Goal: Task Accomplishment & Management: Use online tool/utility

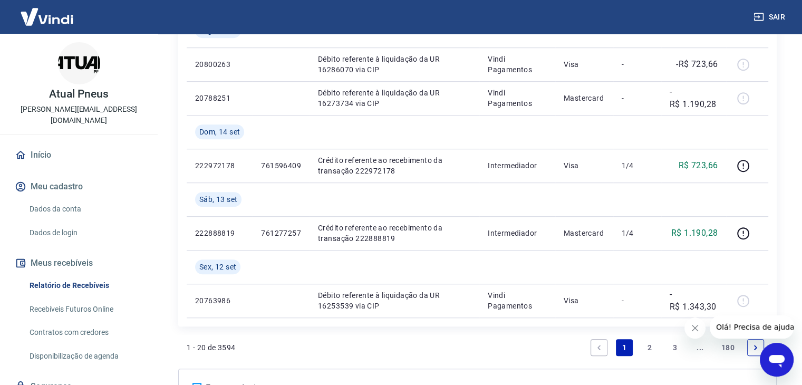
scroll to position [915, 0]
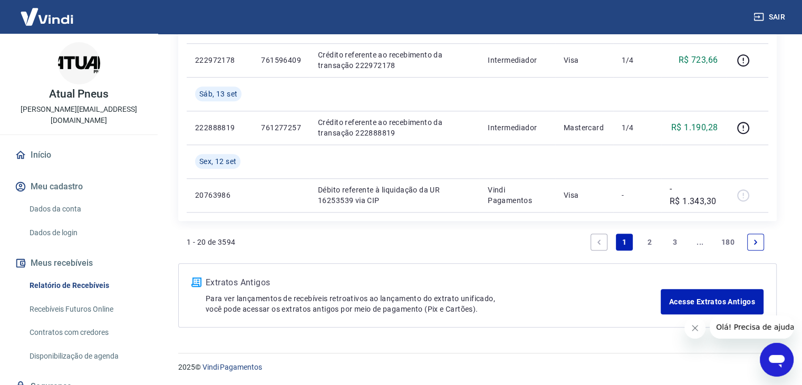
click at [650, 239] on link "2" at bounding box center [649, 242] width 17 height 17
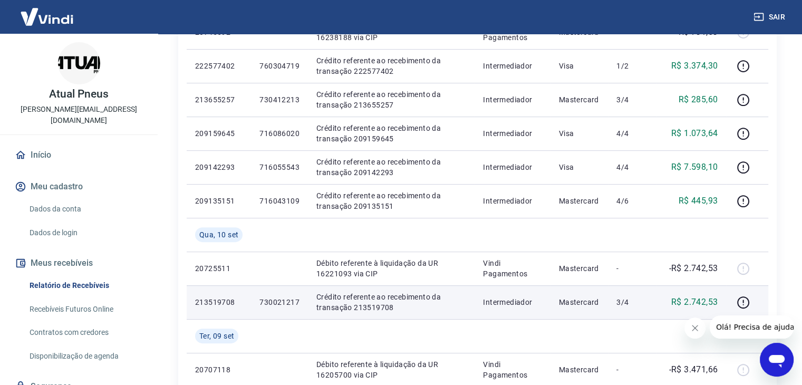
scroll to position [422, 0]
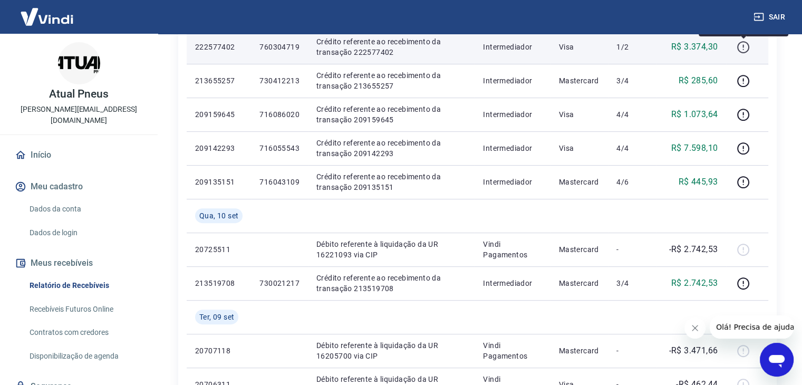
click at [744, 50] on icon "button" at bounding box center [743, 47] width 13 height 13
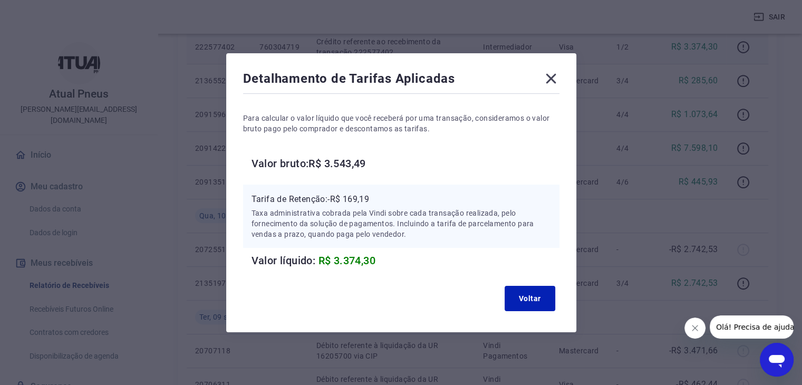
click at [548, 78] on icon at bounding box center [551, 78] width 17 height 17
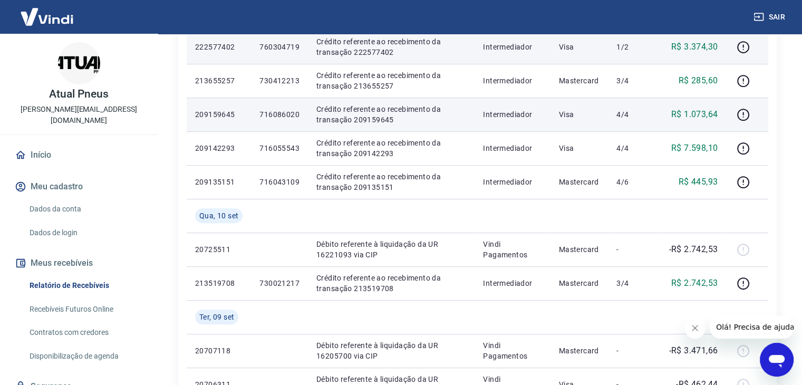
scroll to position [369, 0]
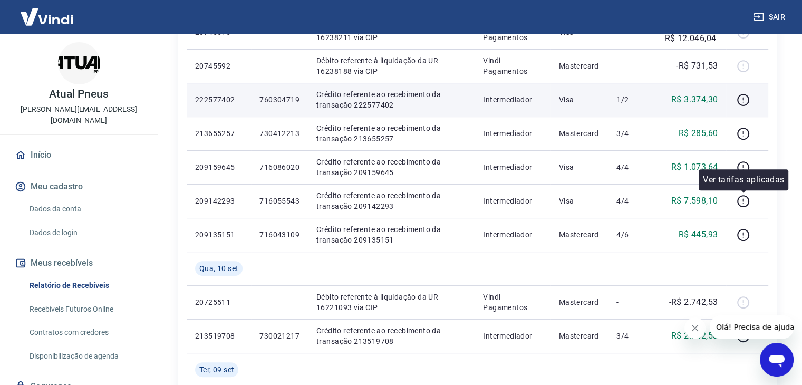
click at [744, 171] on div "Ver tarifas aplicadas" at bounding box center [744, 179] width 90 height 21
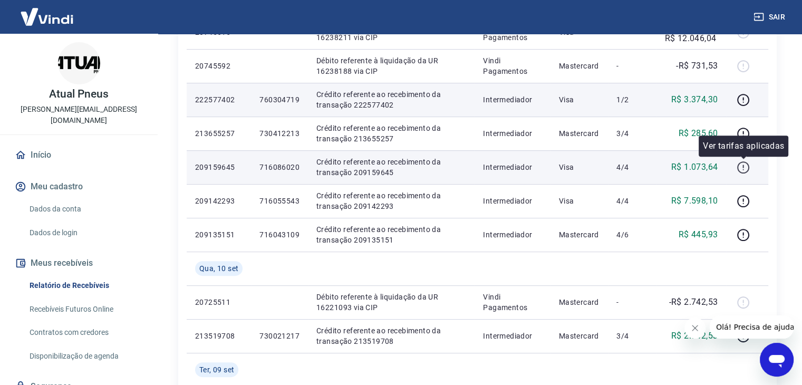
click at [745, 167] on icon "button" at bounding box center [743, 167] width 13 height 13
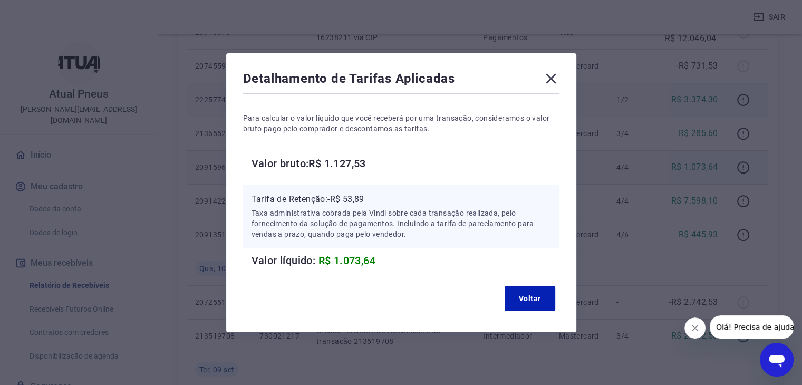
click at [559, 79] on icon at bounding box center [551, 78] width 17 height 17
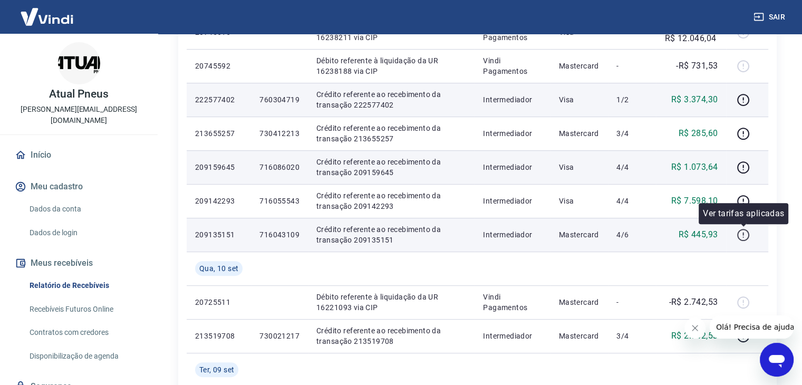
click at [747, 237] on icon "button" at bounding box center [743, 234] width 13 height 13
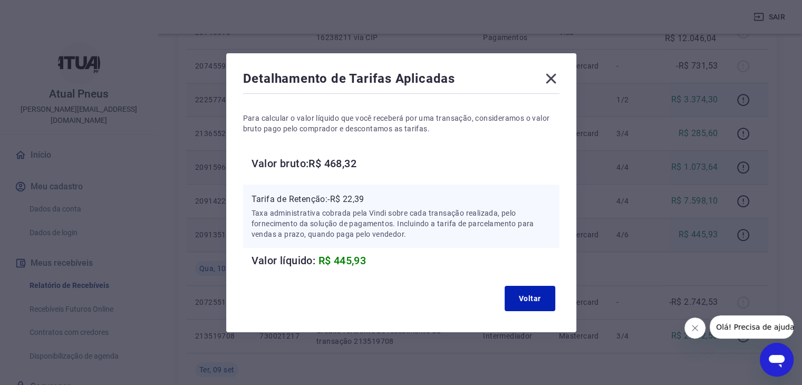
click at [553, 79] on icon at bounding box center [551, 78] width 10 height 10
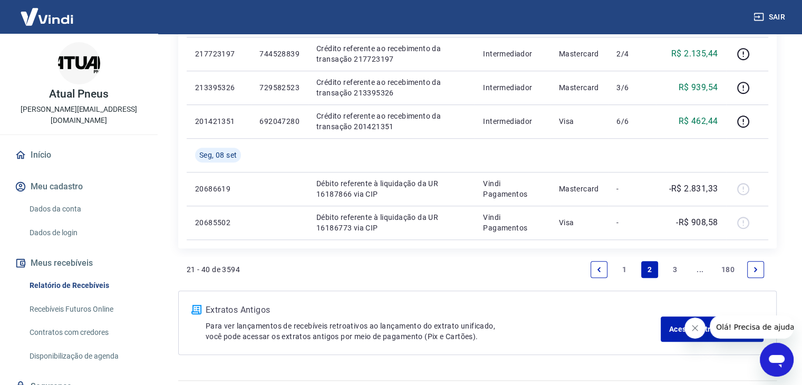
scroll to position [847, 0]
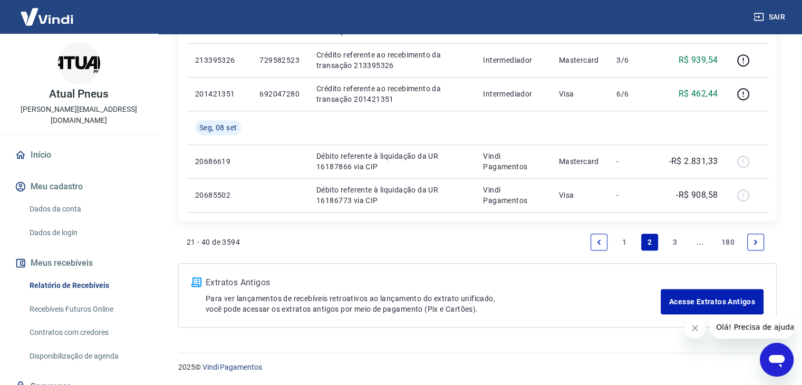
click at [625, 242] on link "1" at bounding box center [624, 242] width 17 height 17
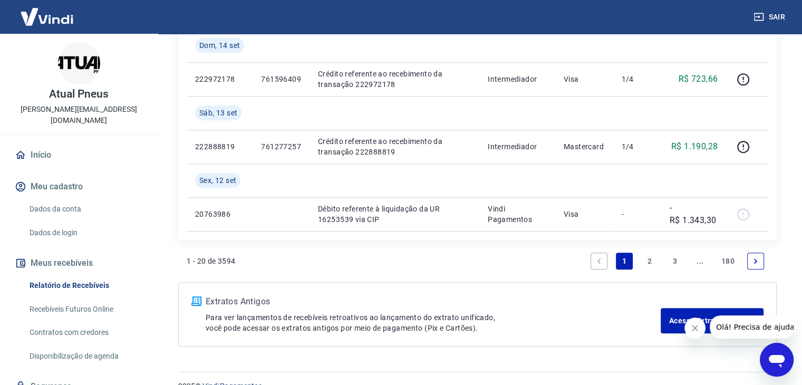
scroll to position [915, 0]
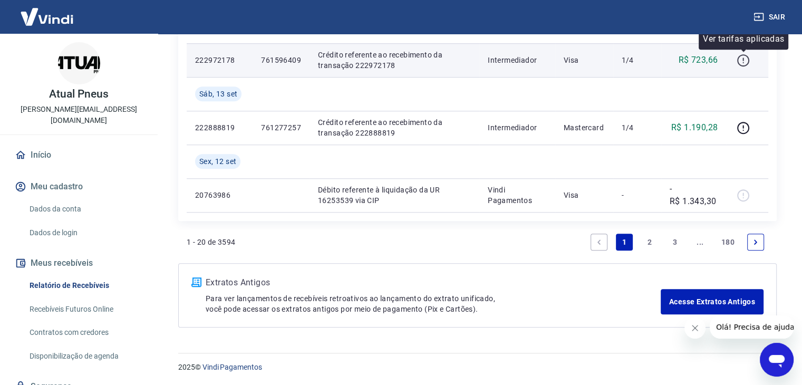
click at [746, 60] on icon "button" at bounding box center [743, 60] width 13 height 13
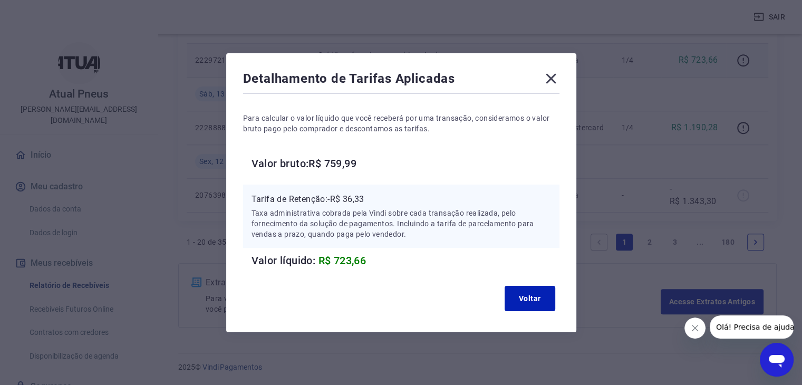
click at [557, 77] on icon at bounding box center [551, 78] width 17 height 17
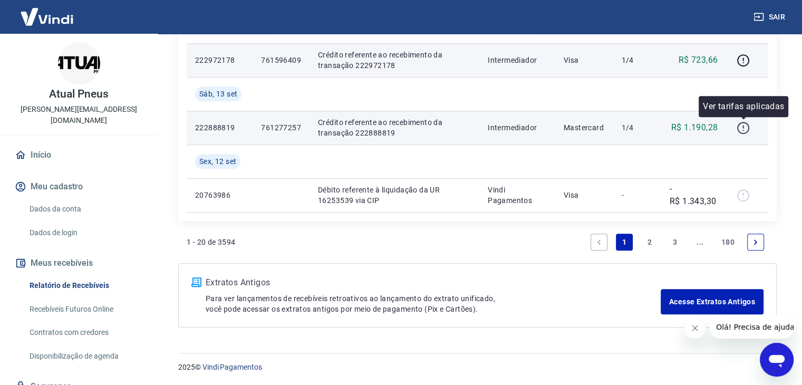
click at [741, 130] on icon "button" at bounding box center [743, 127] width 13 height 13
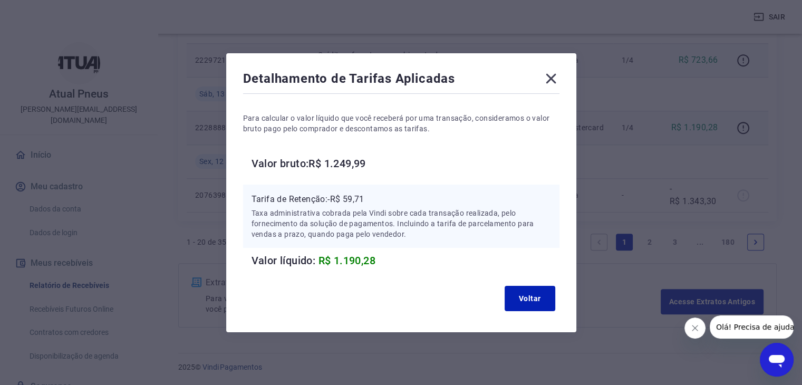
click at [552, 81] on icon at bounding box center [551, 78] width 10 height 10
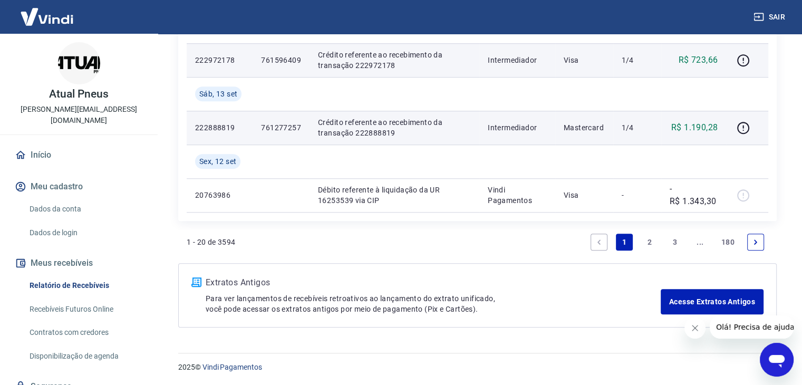
click at [652, 238] on link "2" at bounding box center [649, 242] width 17 height 17
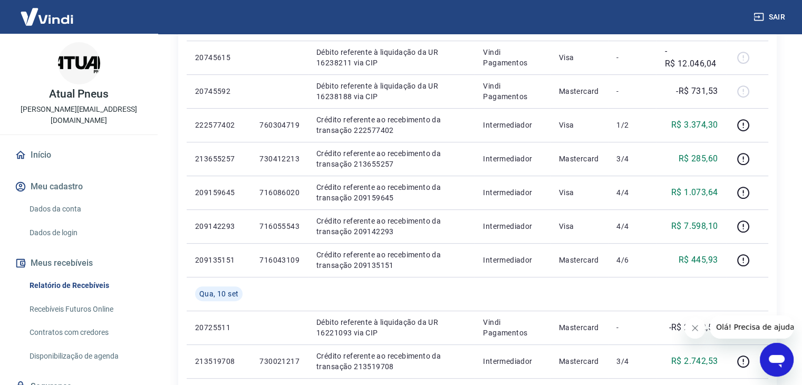
scroll to position [316, 0]
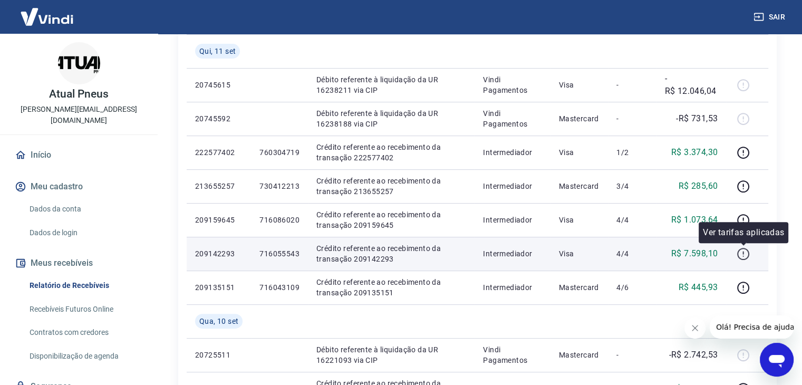
click at [740, 254] on icon "button" at bounding box center [743, 253] width 13 height 13
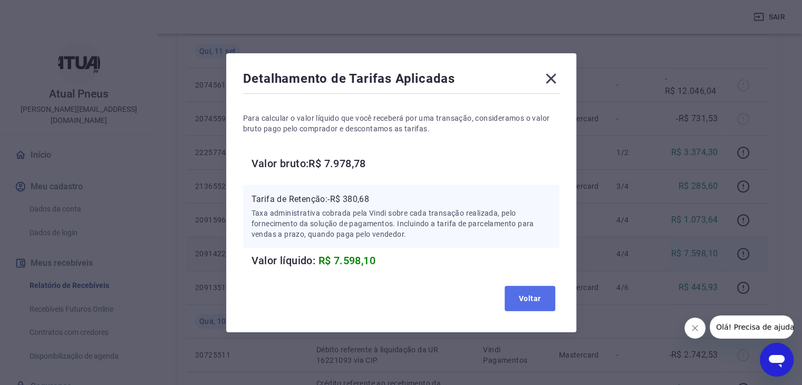
click at [547, 302] on button "Voltar" at bounding box center [530, 298] width 51 height 25
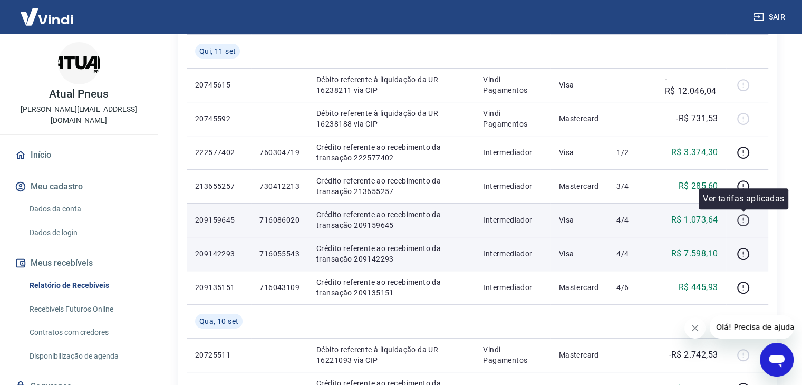
click at [742, 217] on icon "button" at bounding box center [743, 220] width 13 height 13
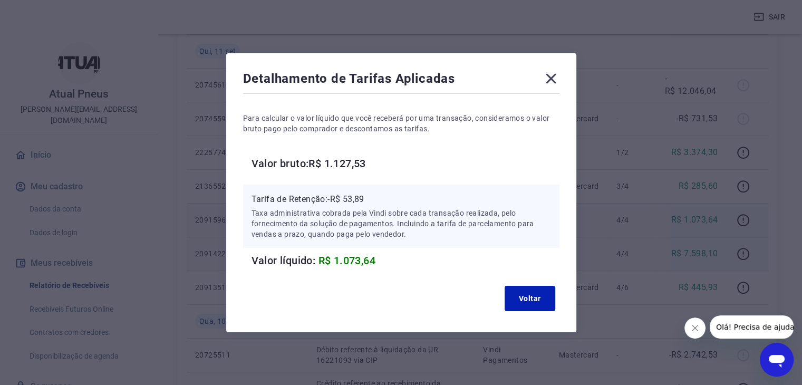
click at [552, 76] on icon at bounding box center [551, 78] width 10 height 10
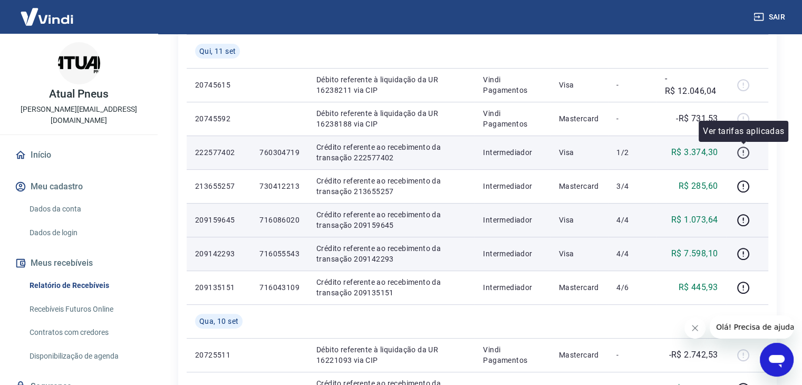
click at [742, 154] on icon "button" at bounding box center [743, 152] width 13 height 13
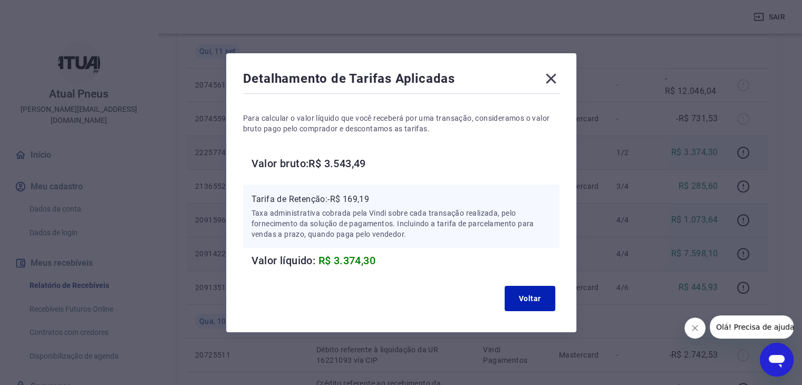
click at [757, 243] on div "Detalhamento de Tarifas Aplicadas Para calcular o valor líquido que você recebe…" at bounding box center [401, 192] width 802 height 385
click at [759, 207] on div "Detalhamento de Tarifas Aplicadas Para calcular o valor líquido que você recebe…" at bounding box center [401, 192] width 802 height 385
click at [528, 301] on button "Voltar" at bounding box center [530, 298] width 51 height 25
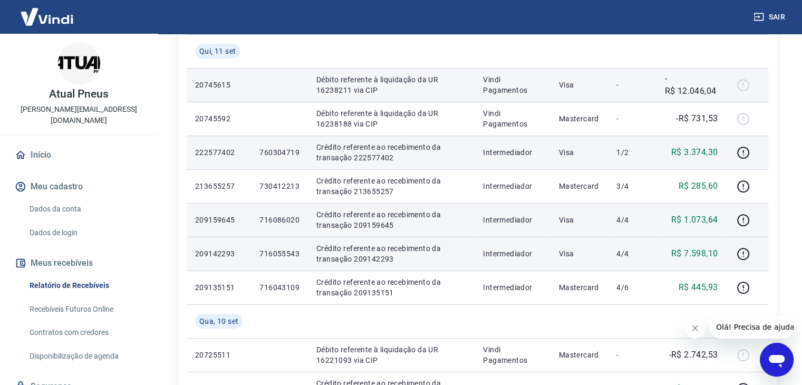
click at [740, 84] on div at bounding box center [746, 84] width 25 height 17
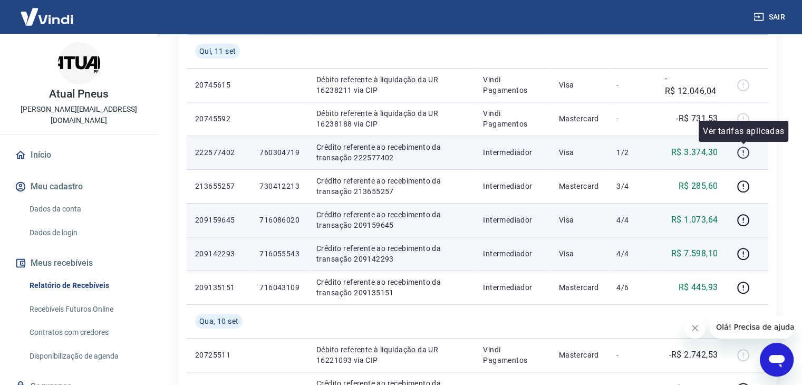
click at [745, 152] on icon "button" at bounding box center [743, 152] width 13 height 13
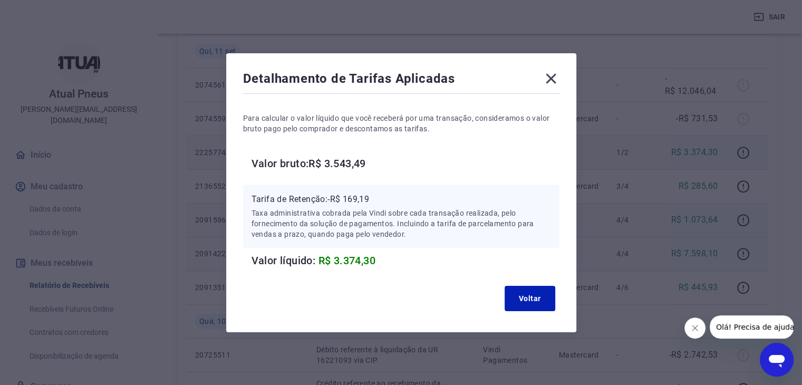
click at [555, 75] on icon at bounding box center [551, 78] width 17 height 17
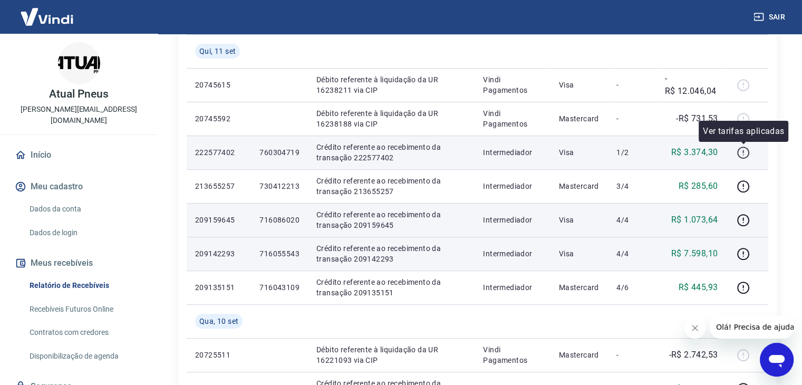
click at [744, 159] on icon "button" at bounding box center [743, 152] width 13 height 13
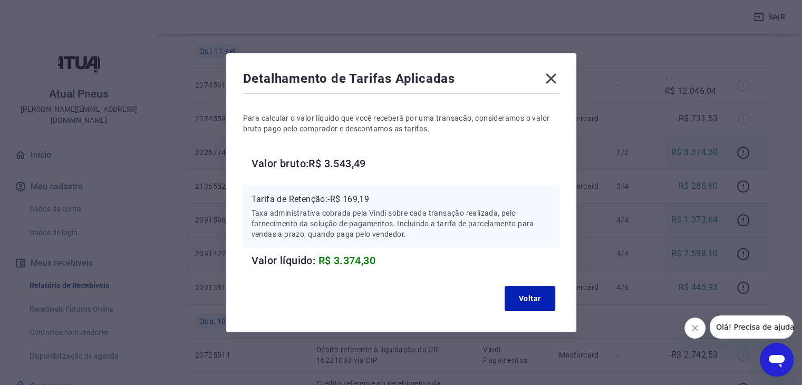
drag, startPoint x: 549, startPoint y: 76, endPoint x: 591, endPoint y: 98, distance: 46.9
click at [550, 76] on icon at bounding box center [551, 78] width 17 height 17
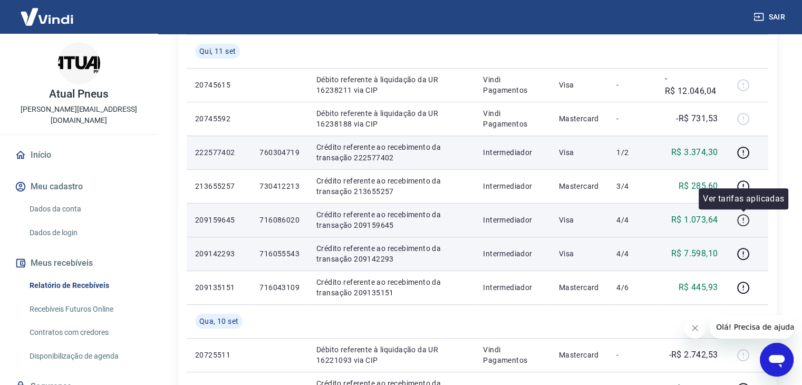
click at [743, 220] on icon "button" at bounding box center [743, 220] width 13 height 13
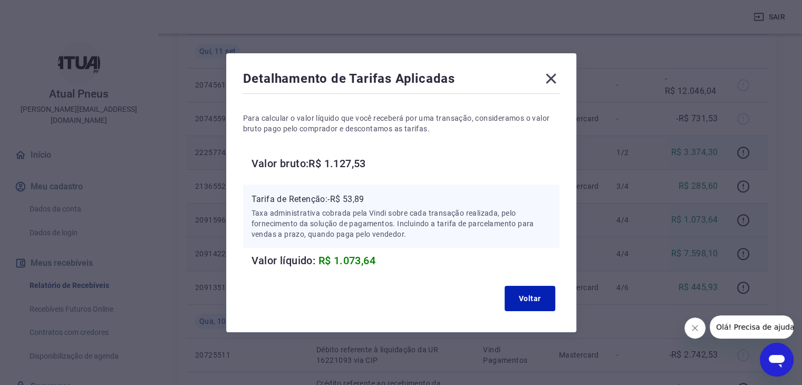
click at [559, 76] on icon at bounding box center [551, 78] width 17 height 17
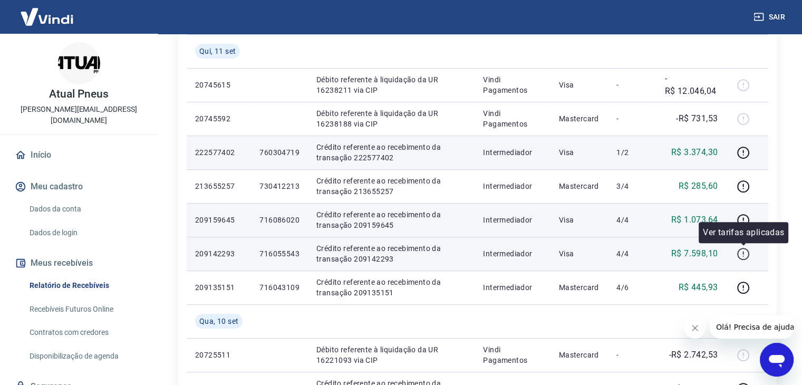
click at [741, 251] on icon "button" at bounding box center [743, 253] width 13 height 13
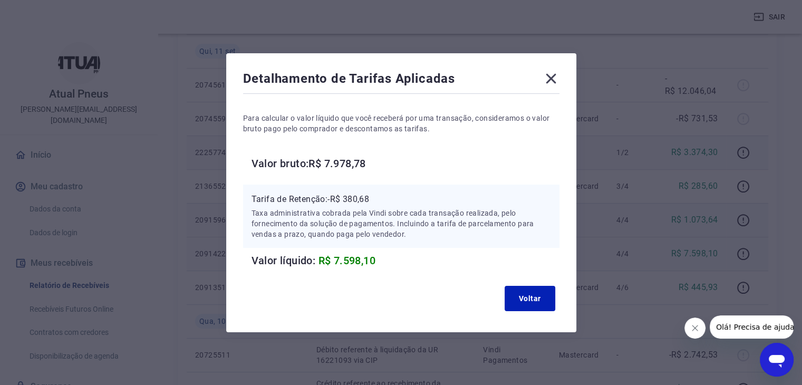
click at [559, 81] on icon at bounding box center [551, 78] width 17 height 17
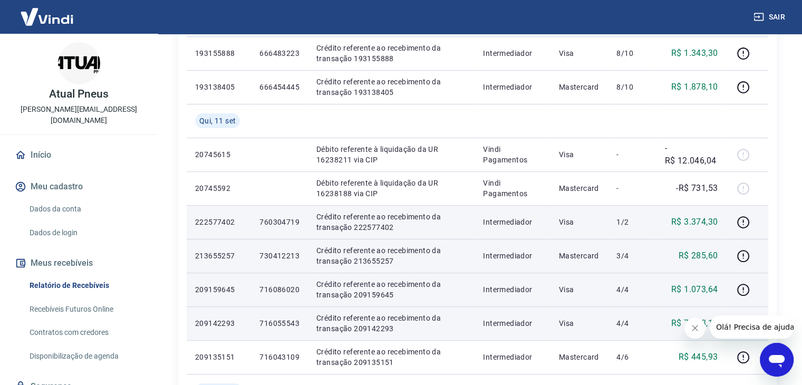
scroll to position [105, 0]
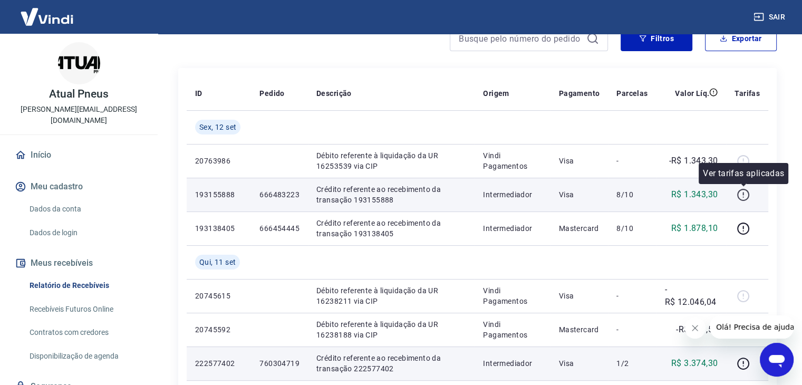
click at [747, 193] on icon "button" at bounding box center [743, 194] width 13 height 13
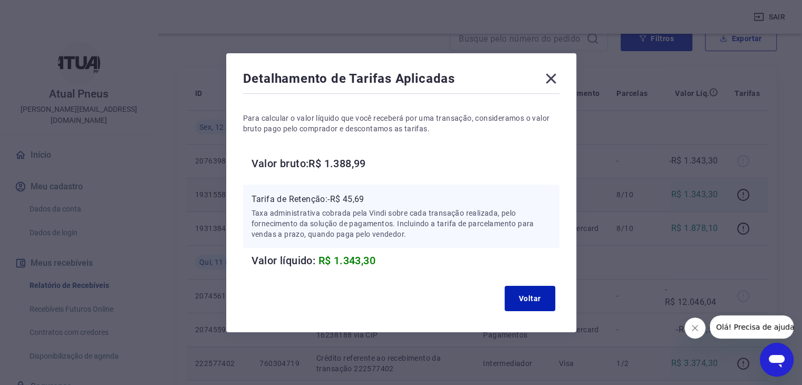
click at [557, 78] on icon at bounding box center [551, 78] width 17 height 17
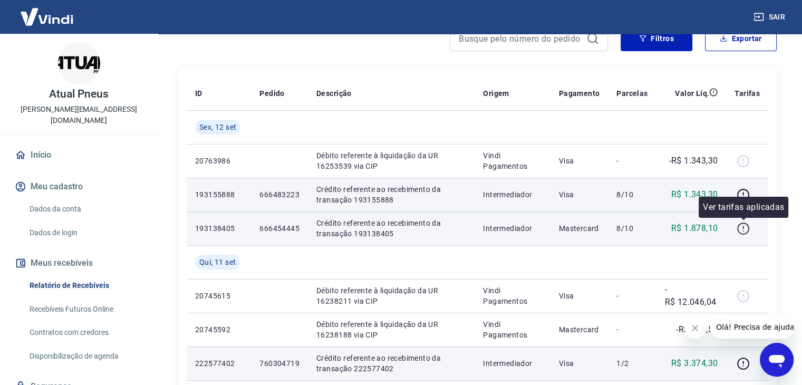
click at [739, 225] on icon "button" at bounding box center [743, 228] width 12 height 12
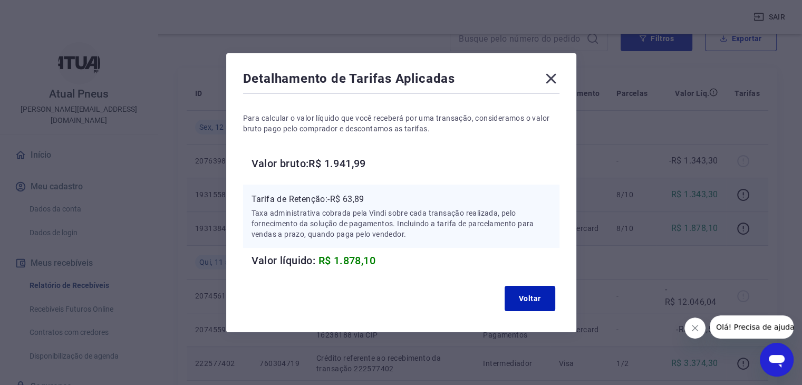
click at [556, 82] on icon at bounding box center [551, 78] width 10 height 10
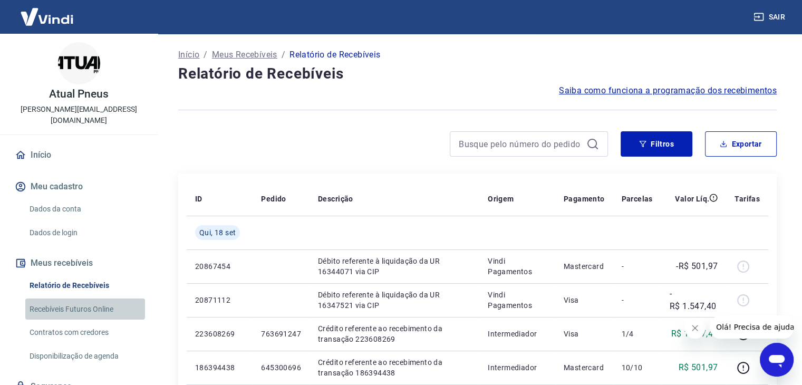
click at [91, 299] on link "Recebíveis Futuros Online" at bounding box center [85, 309] width 120 height 22
